Goal: Transaction & Acquisition: Purchase product/service

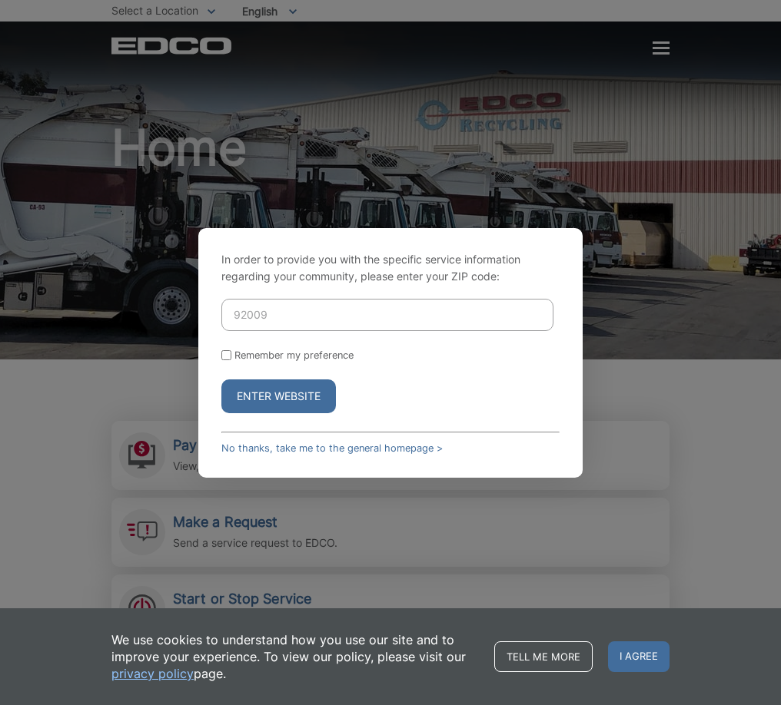
type input "92009"
click at [274, 400] on button "Enter Website" at bounding box center [278, 397] width 114 height 34
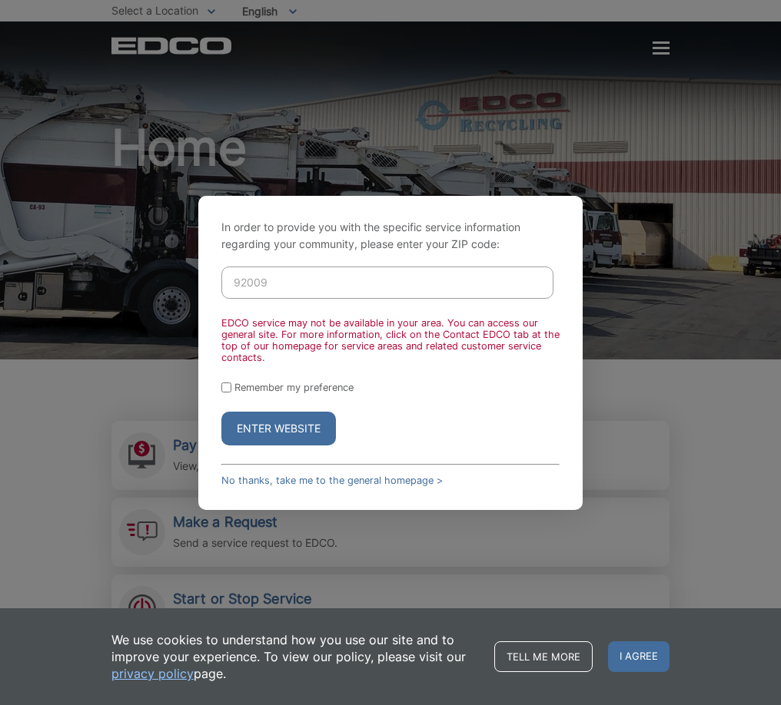
click at [310, 425] on button "Enter Website" at bounding box center [278, 429] width 114 height 34
click at [284, 478] on link "No thanks, take me to the general homepage >" at bounding box center [331, 481] width 221 height 12
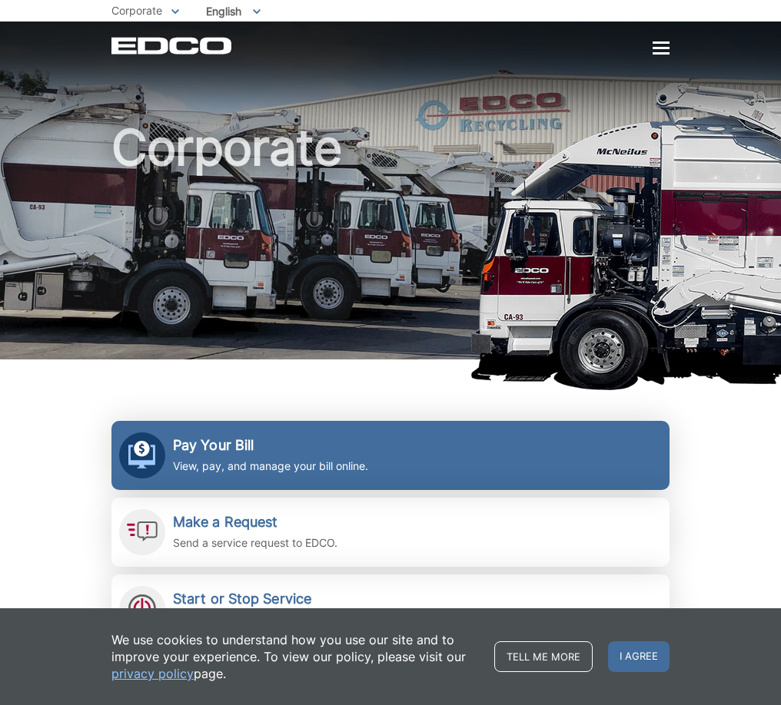
click at [219, 439] on h2 "Pay Your Bill" at bounding box center [270, 445] width 195 height 17
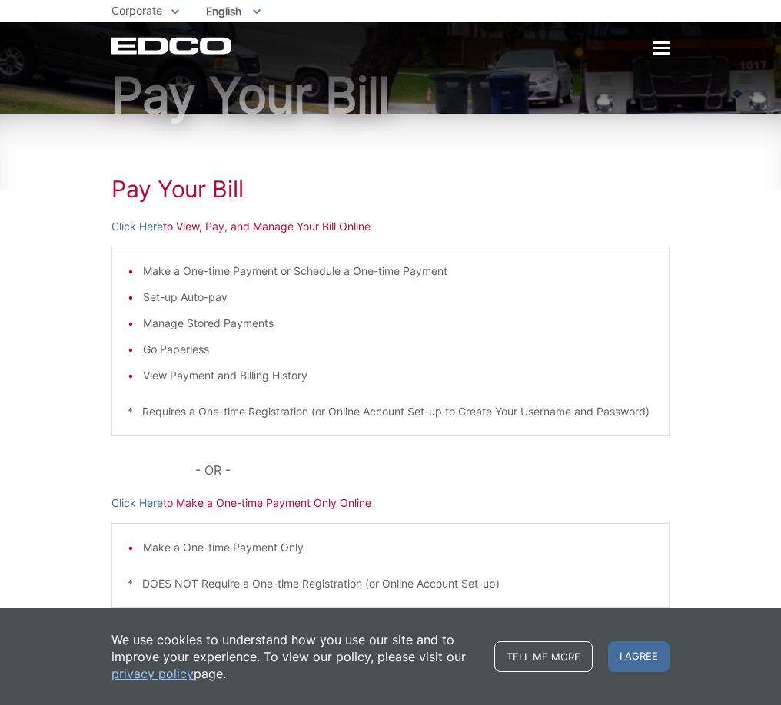
scroll to position [146, 0]
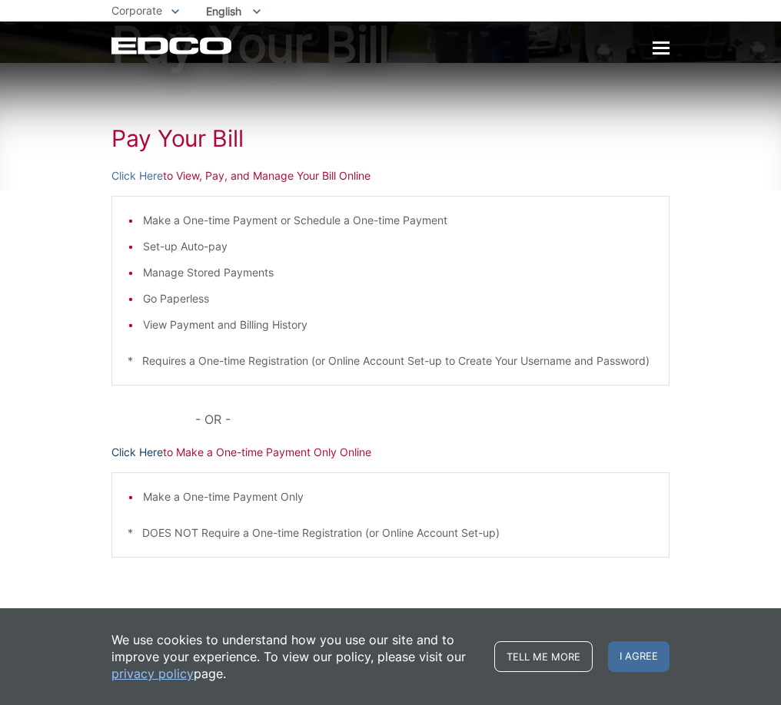
click at [145, 453] on link "Click Here" at bounding box center [136, 452] width 51 height 17
